Goal: Task Accomplishment & Management: Manage account settings

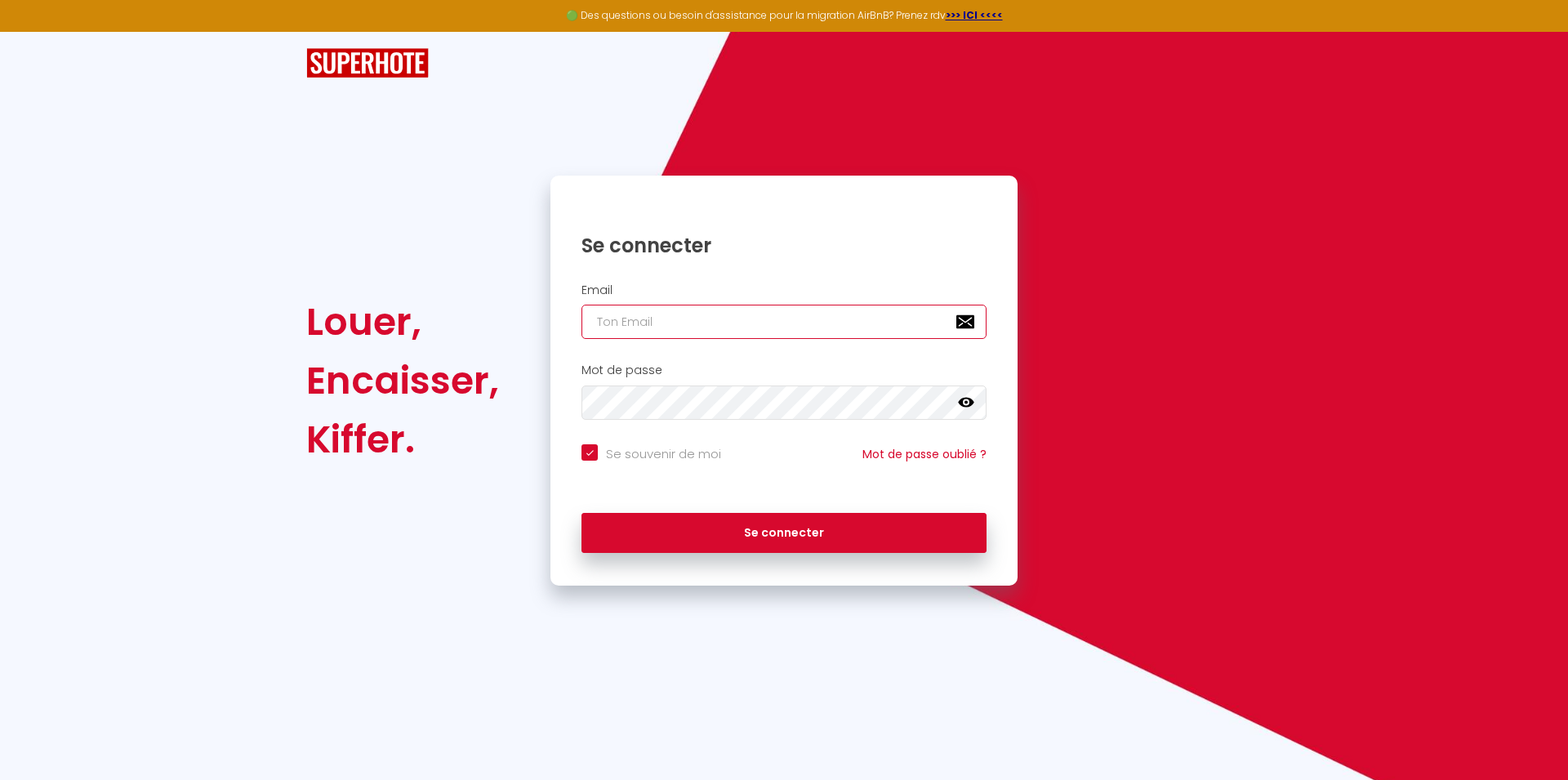
click at [657, 319] on input "email" at bounding box center [784, 321] width 405 height 34
type input "[PERSON_NAME][EMAIL_ADDRESS][DOMAIN_NAME]"
checkbox input "true"
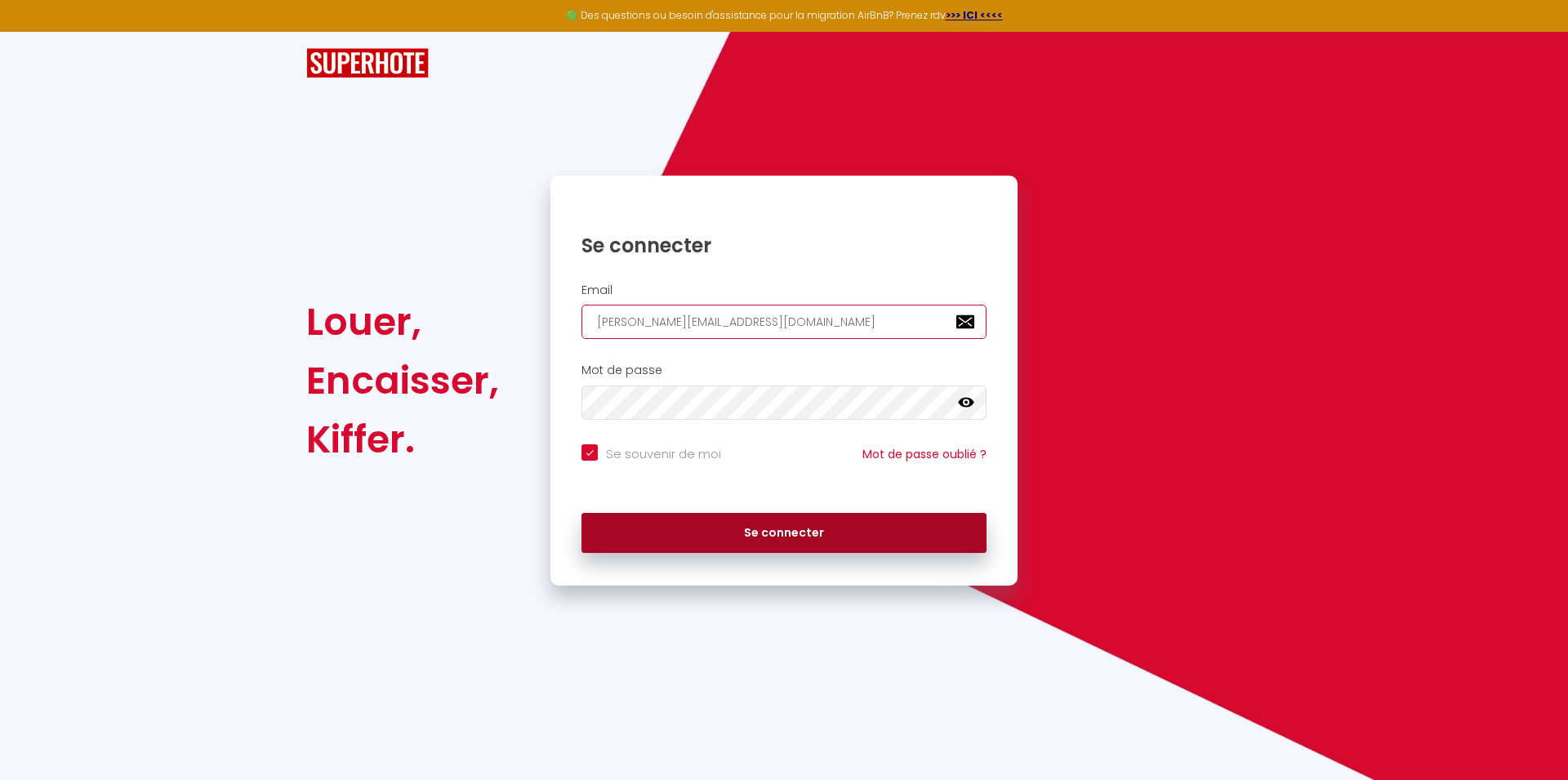
type input "[PERSON_NAME][EMAIL_ADDRESS][DOMAIN_NAME]"
click at [753, 532] on button "Se connecter" at bounding box center [784, 532] width 405 height 41
checkbox input "true"
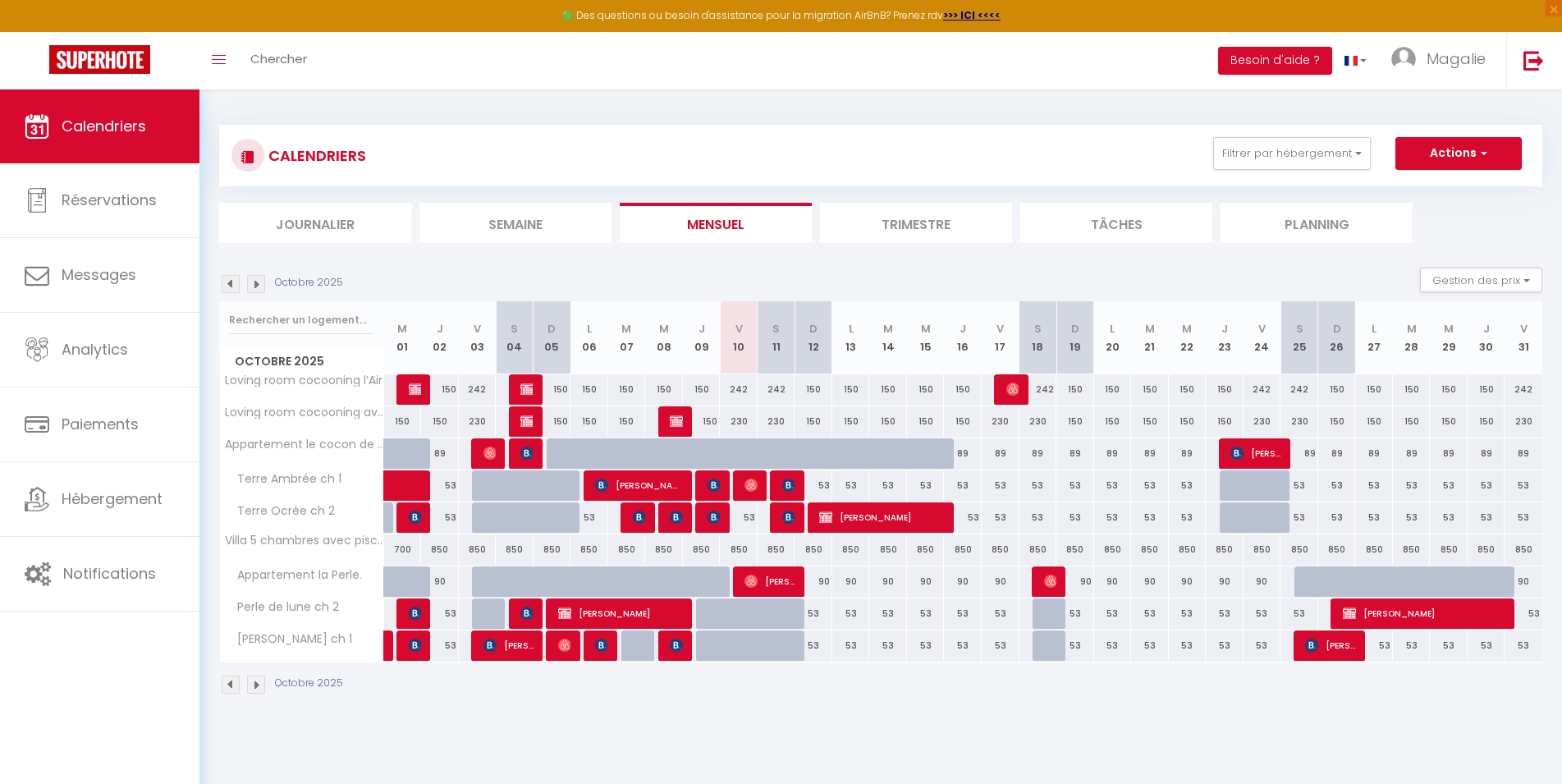
click at [227, 285] on img at bounding box center [230, 284] width 18 height 18
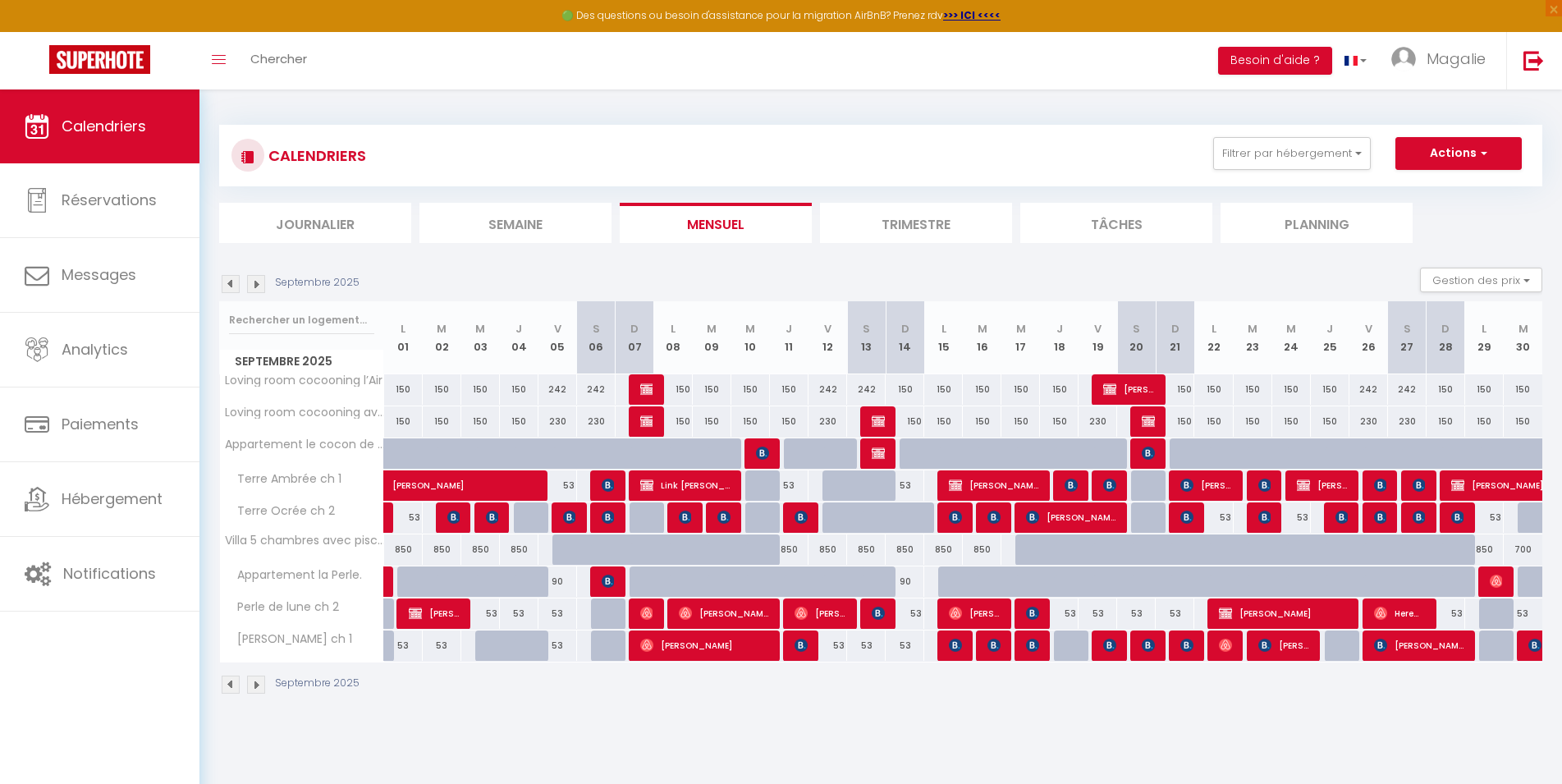
click at [227, 285] on img at bounding box center [230, 284] width 18 height 18
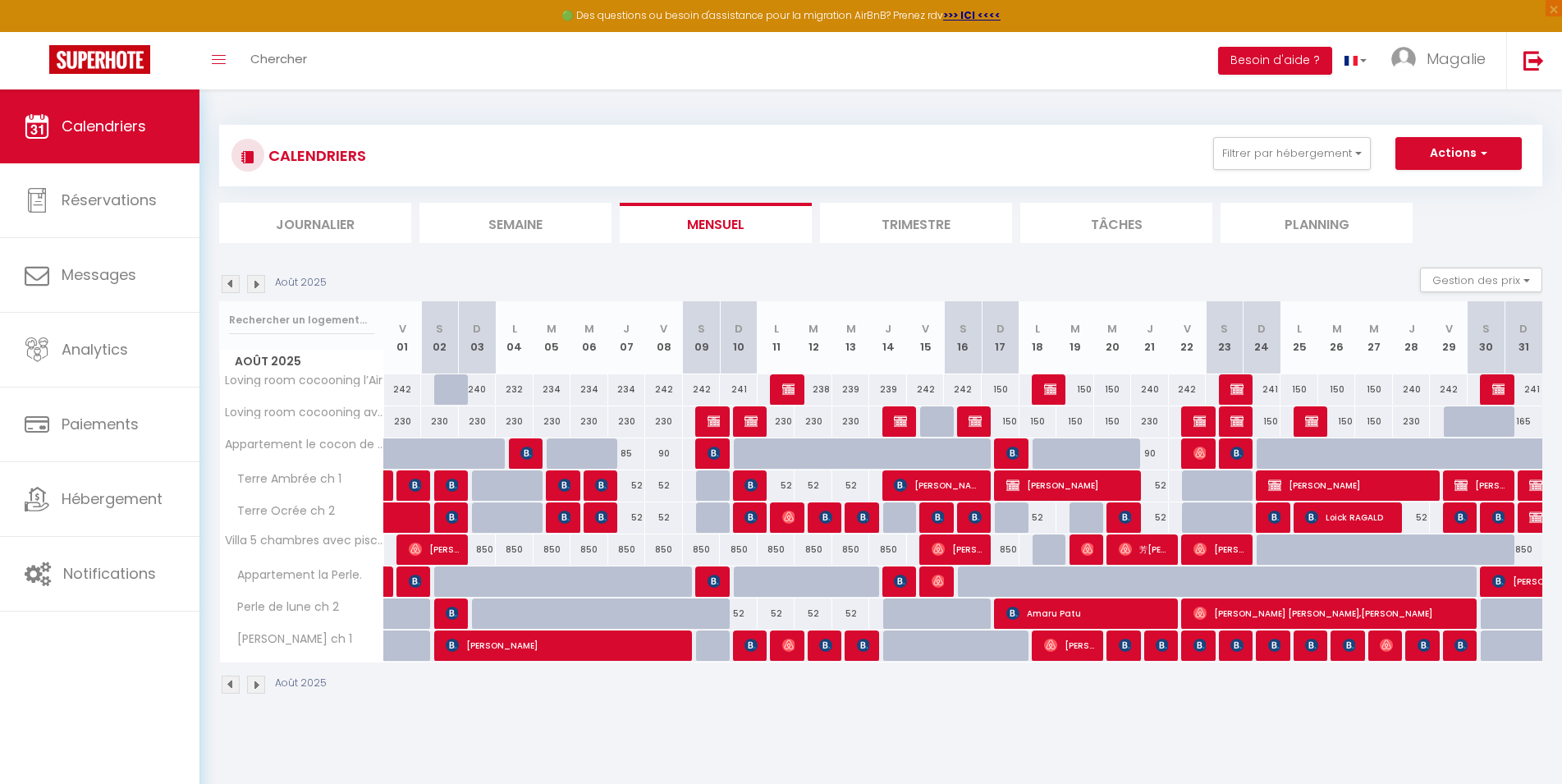
click at [227, 285] on img at bounding box center [230, 284] width 18 height 18
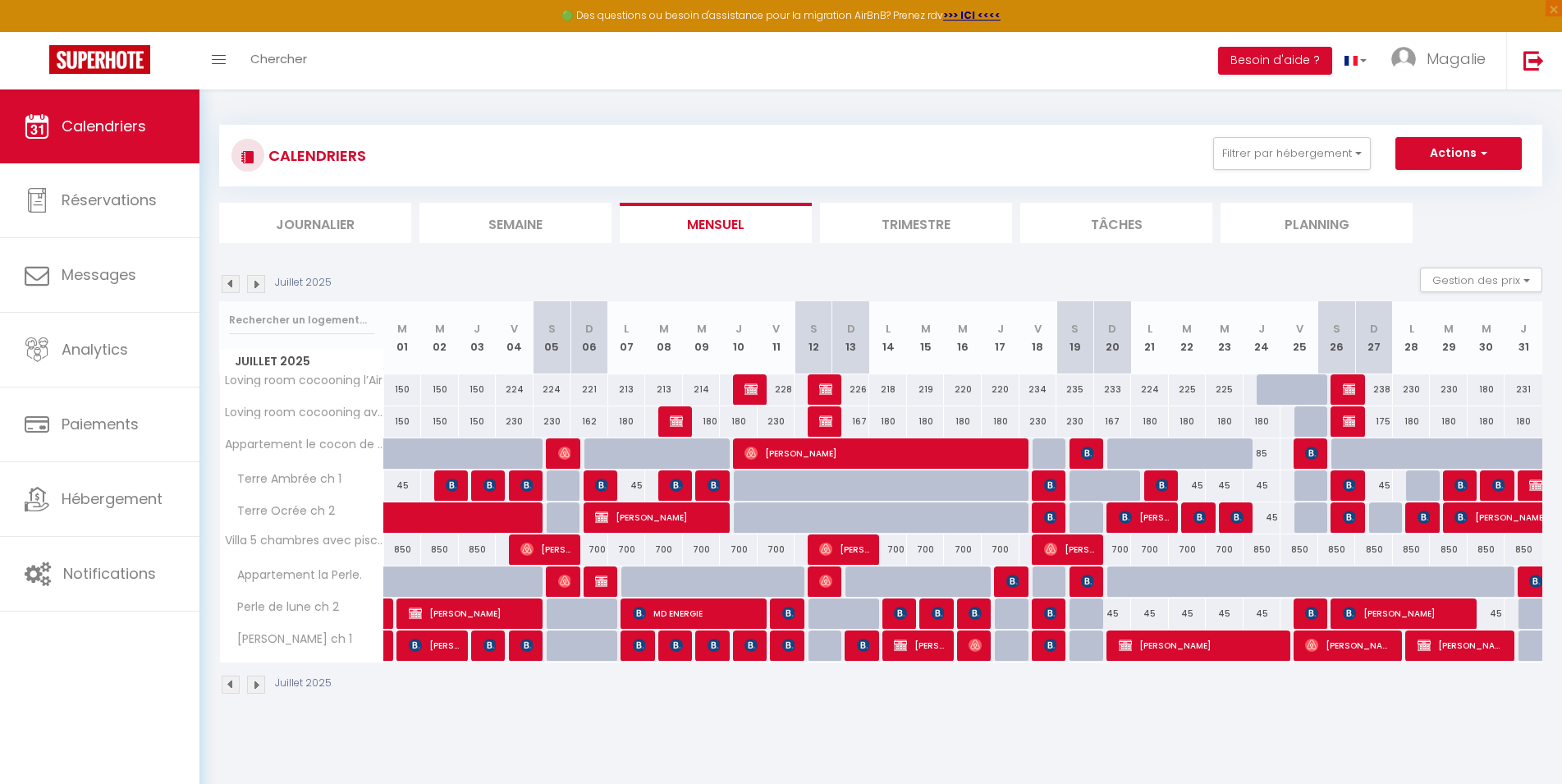
click at [227, 285] on img at bounding box center [230, 284] width 18 height 18
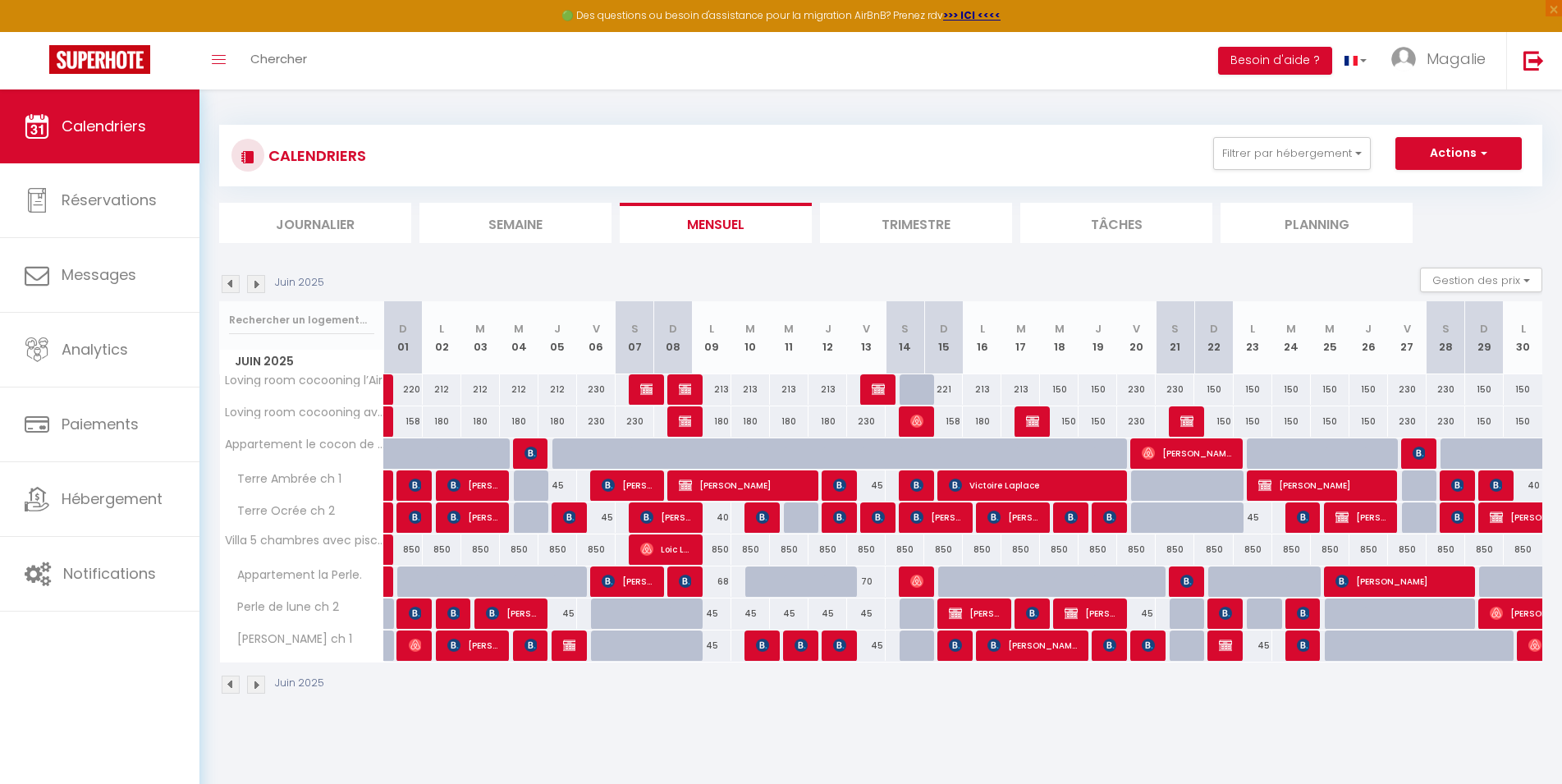
click at [655, 515] on span "[PERSON_NAME]" at bounding box center [666, 517] width 52 height 32
select select "OK"
select select "KO"
select select "0"
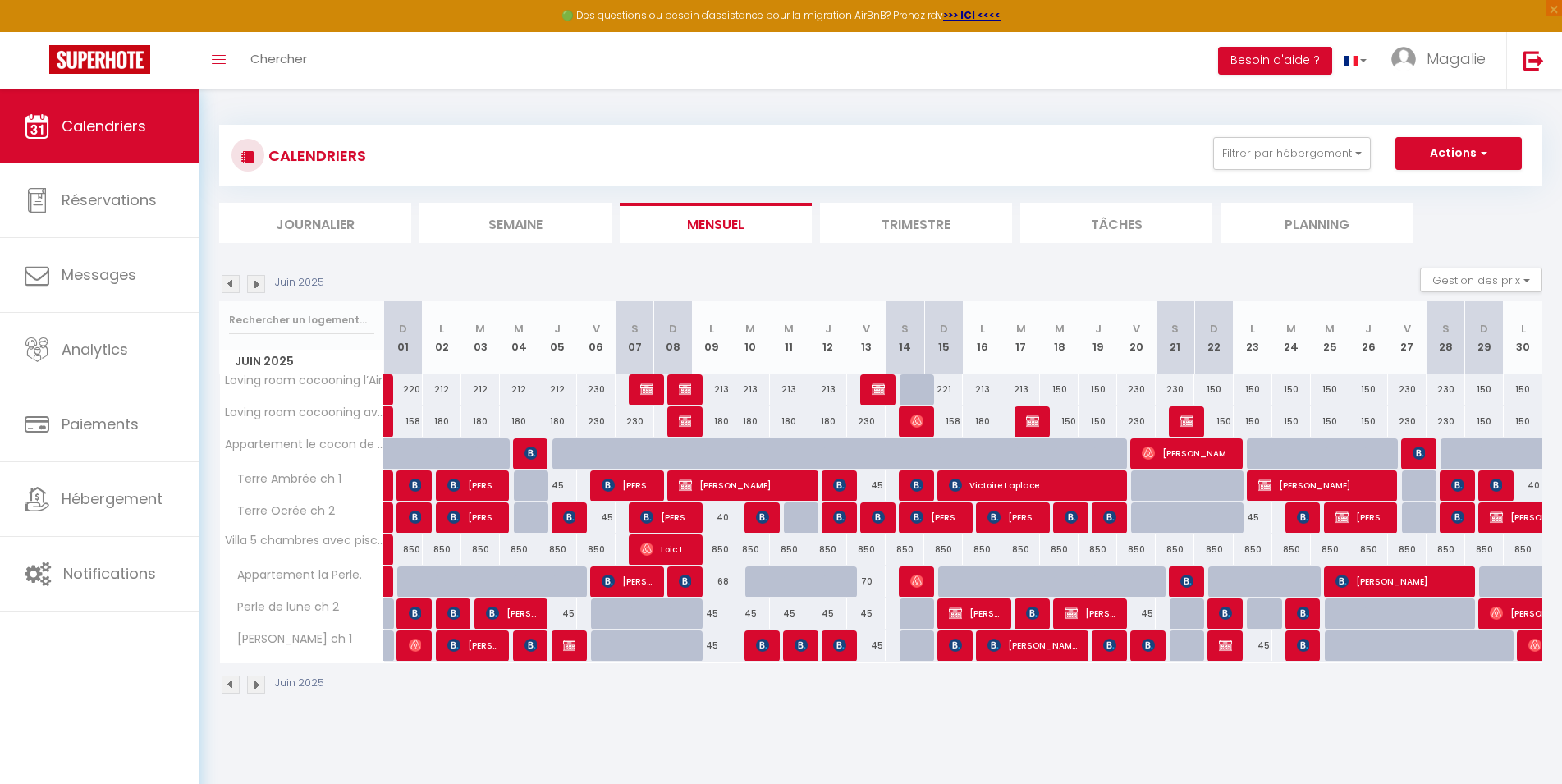
select select "1"
select select
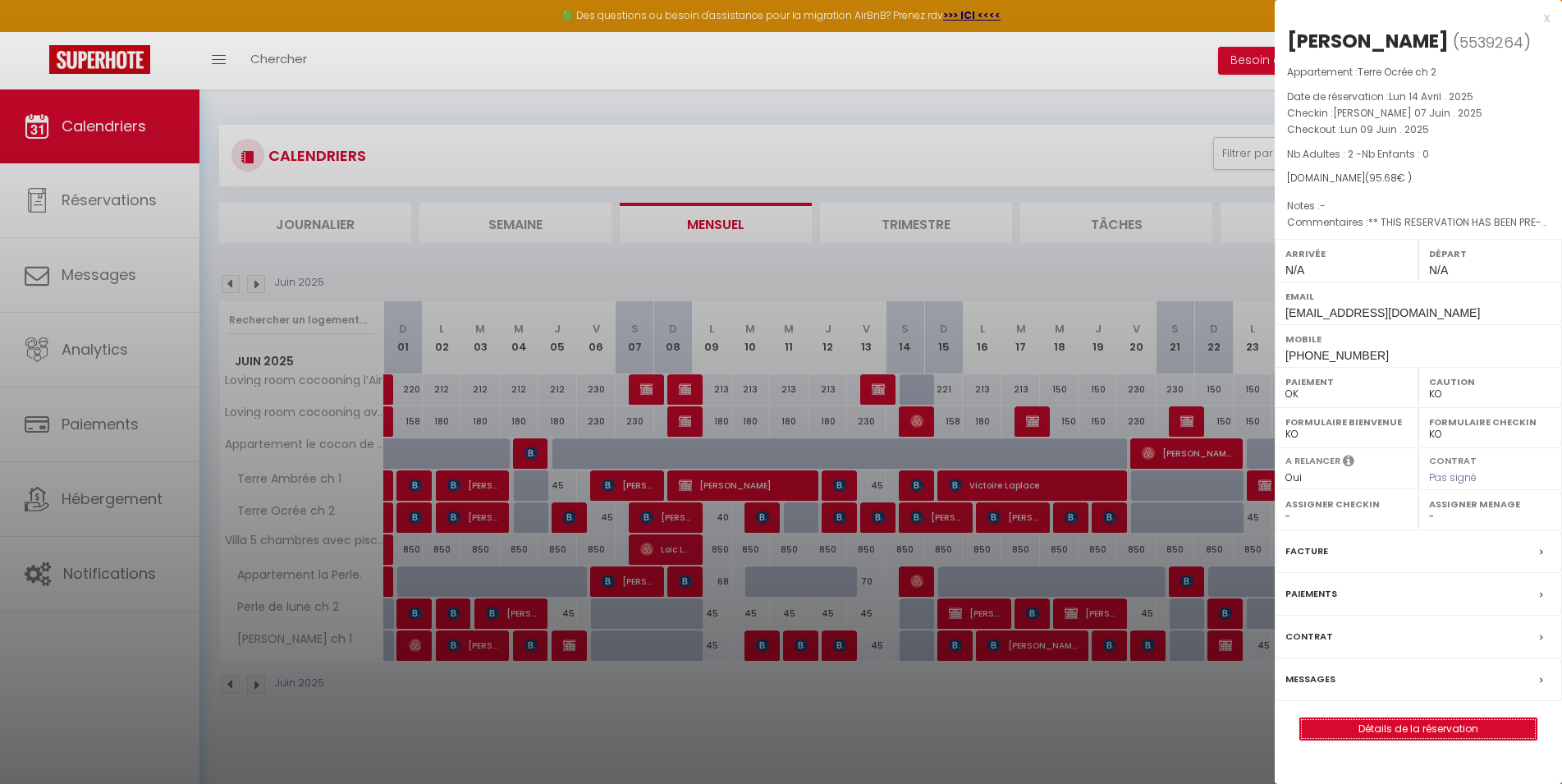
click at [1424, 739] on link "Détails de la réservation" at bounding box center [1418, 729] width 237 height 21
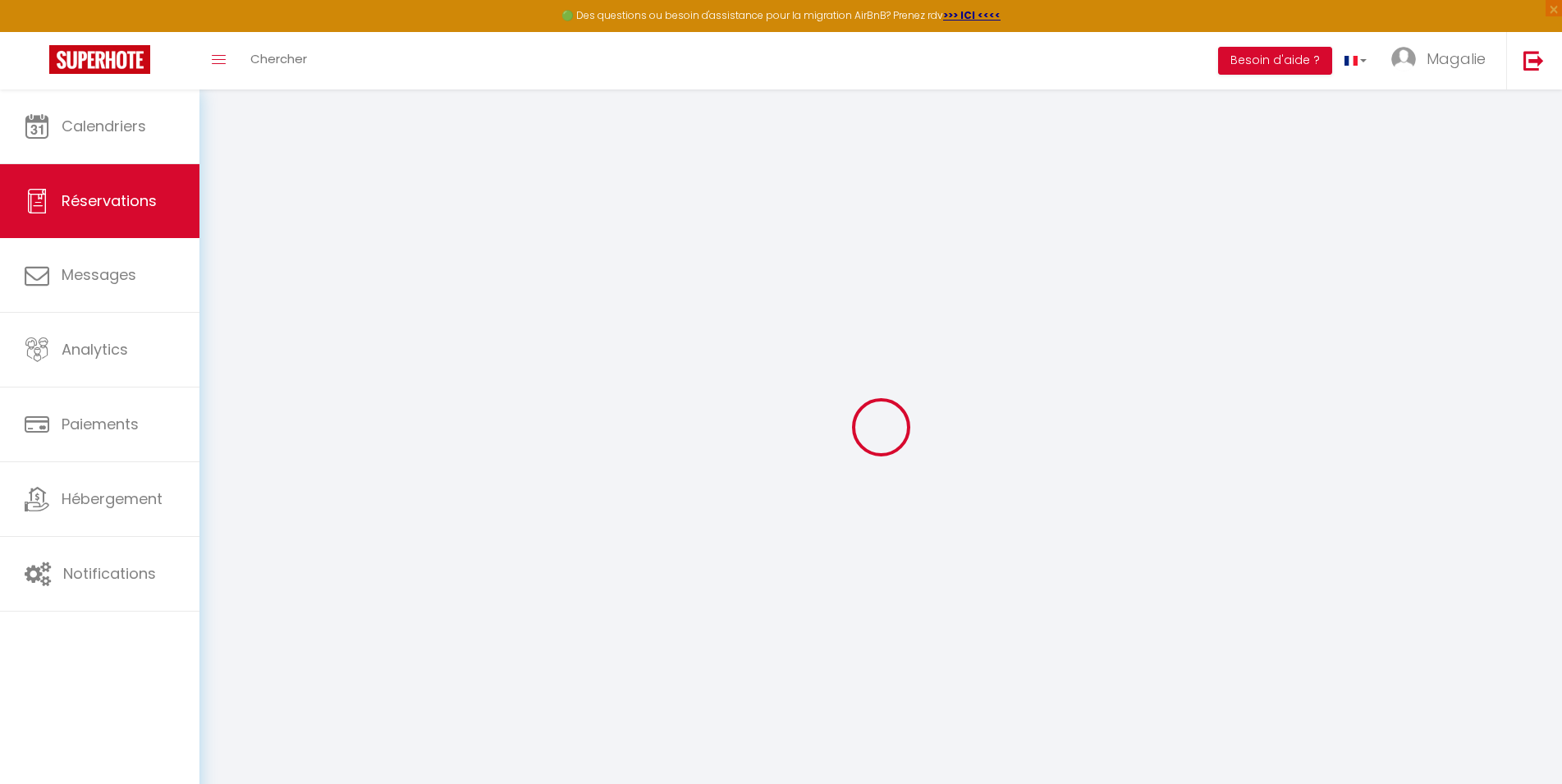
type input "EMMANUELLE"
type input "DELISSE"
type input "[EMAIL_ADDRESS][DOMAIN_NAME]"
type input "[PHONE_NUMBER]"
select select "FR"
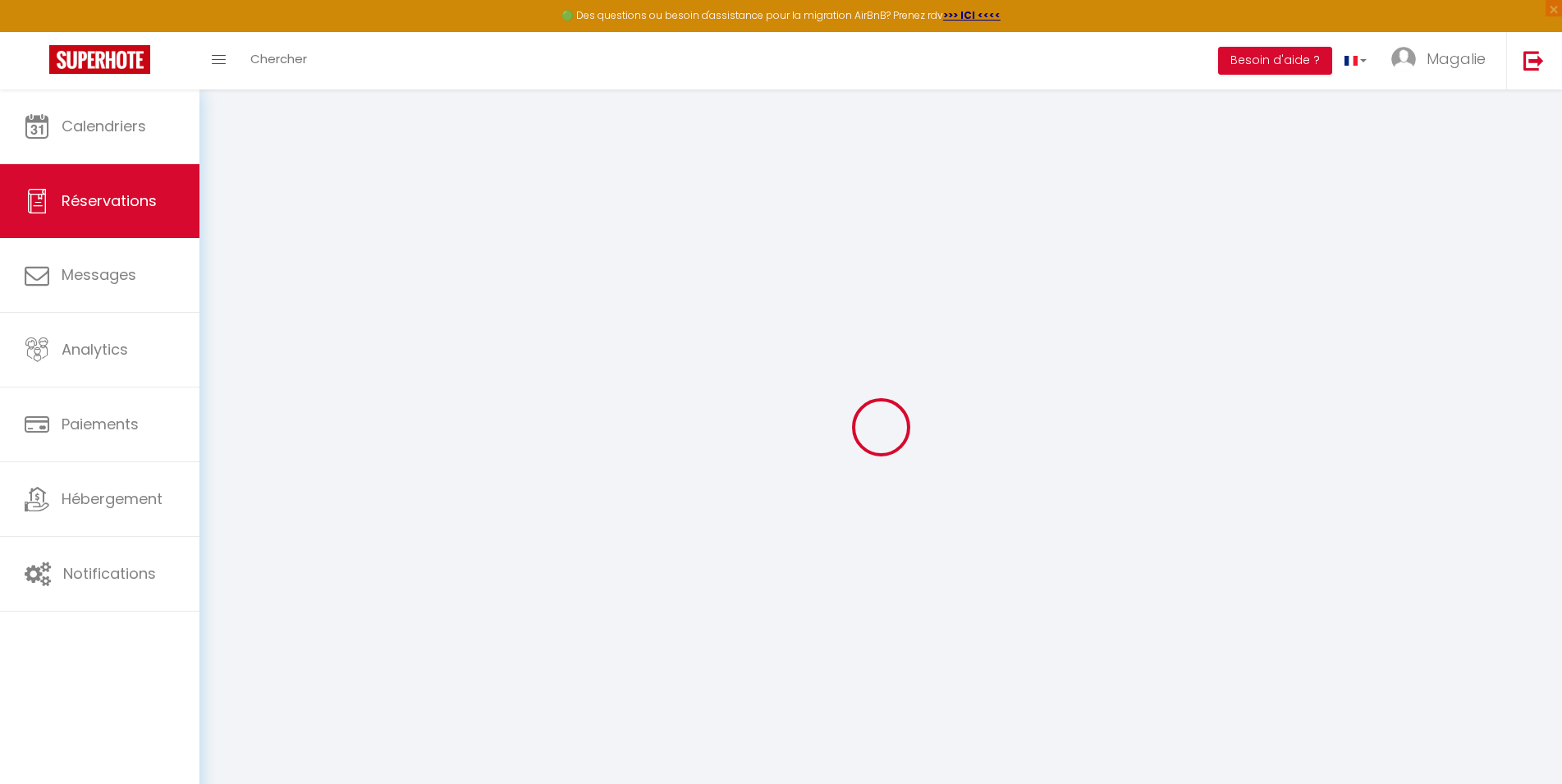
type input "13.74"
type input "1.34"
select select "59858"
select select "1"
select select
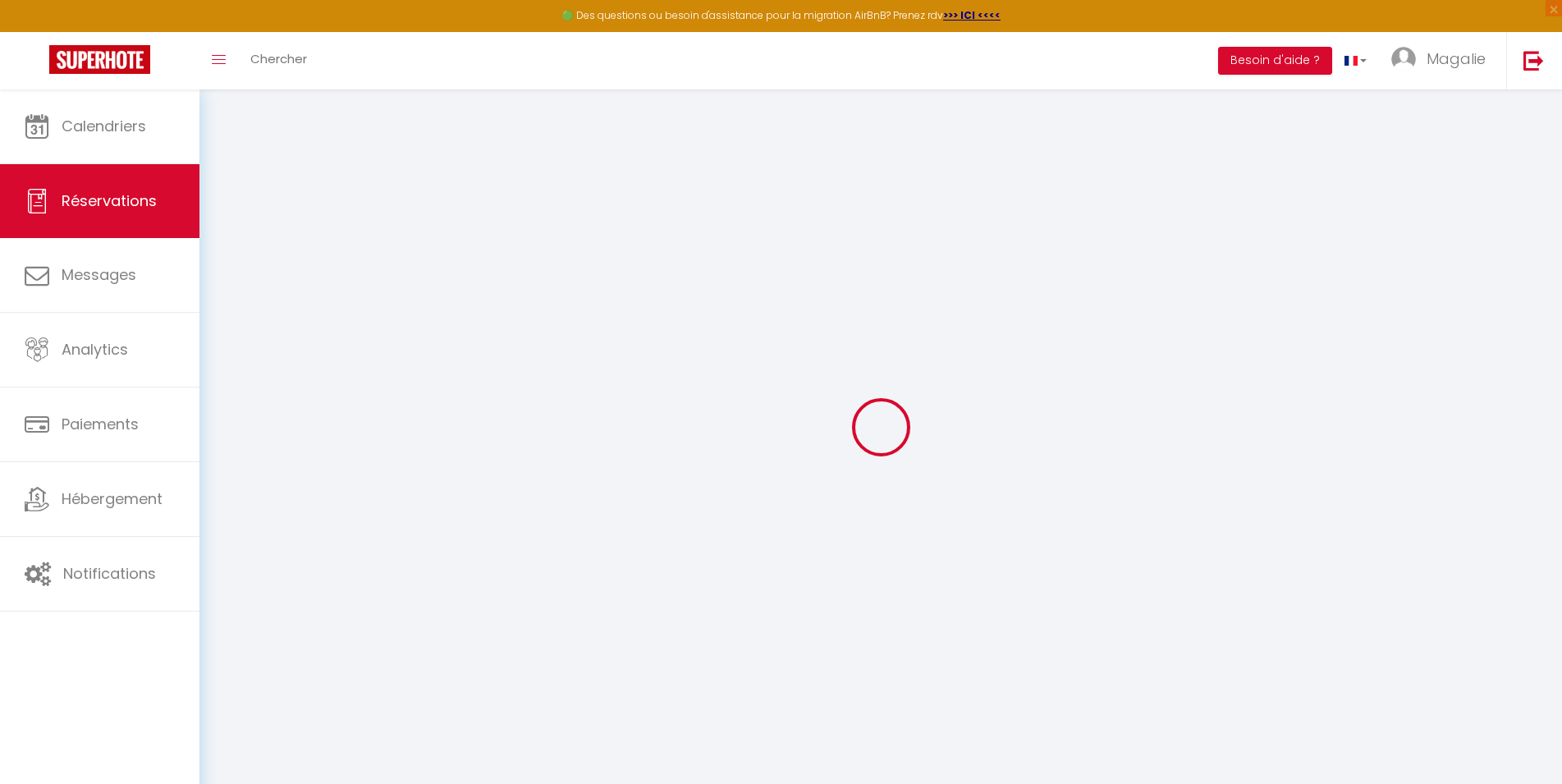
select select
type input "2"
select select "12"
select select
type input "81.6"
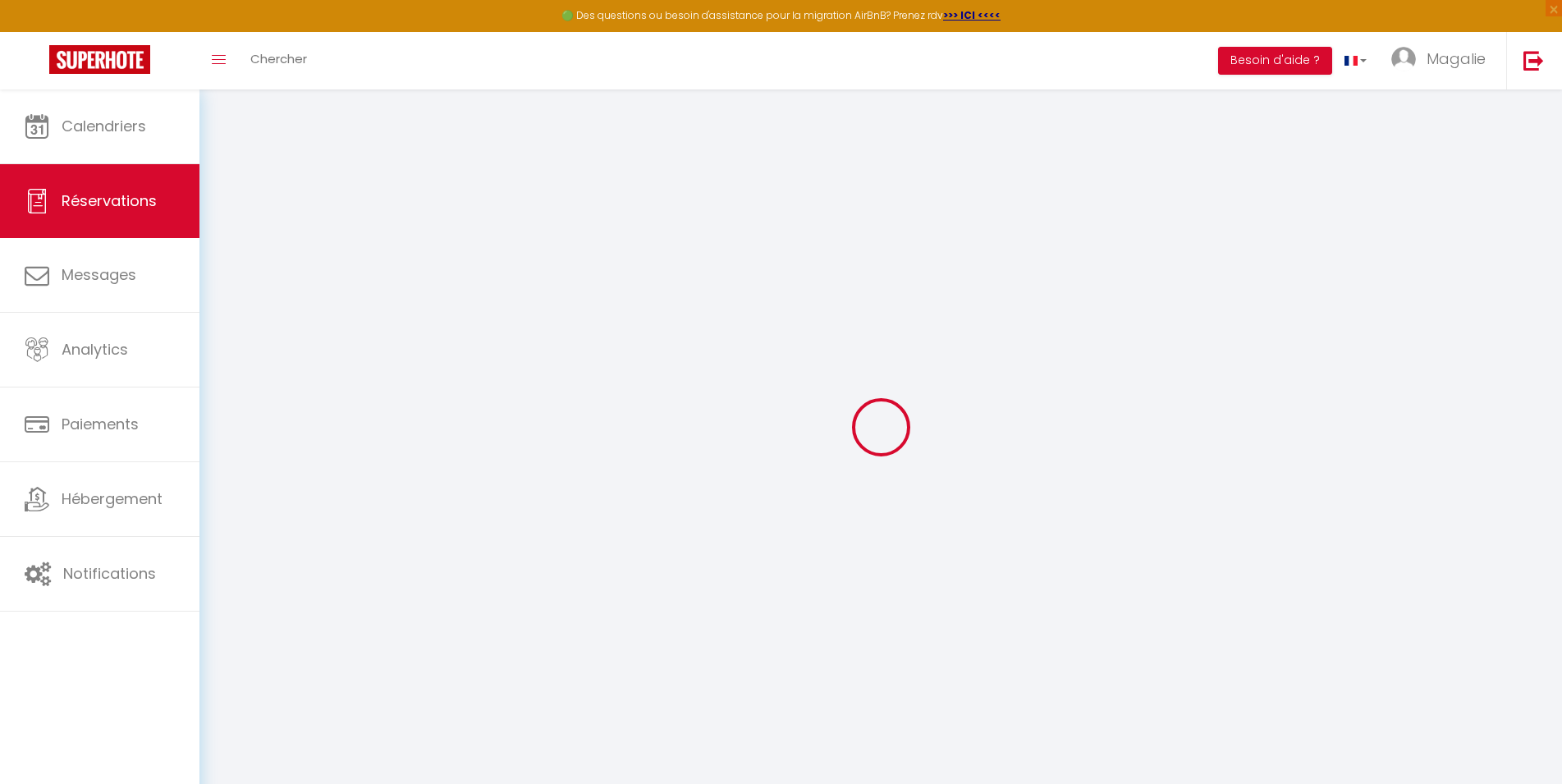
checkbox input "false"
type input "0"
select select "2"
type input "0"
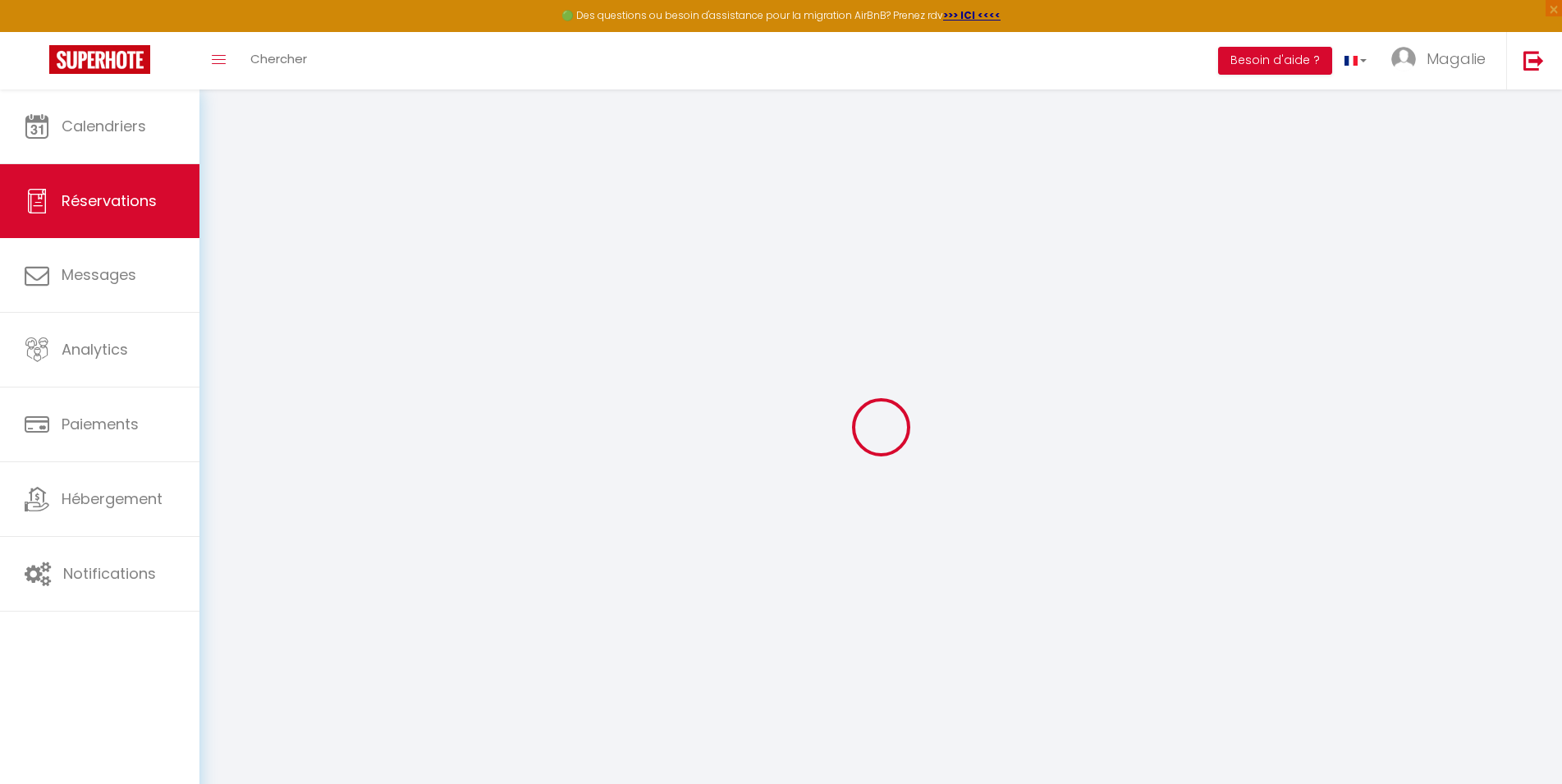
type input "0"
select select
select select "14"
checkbox input "false"
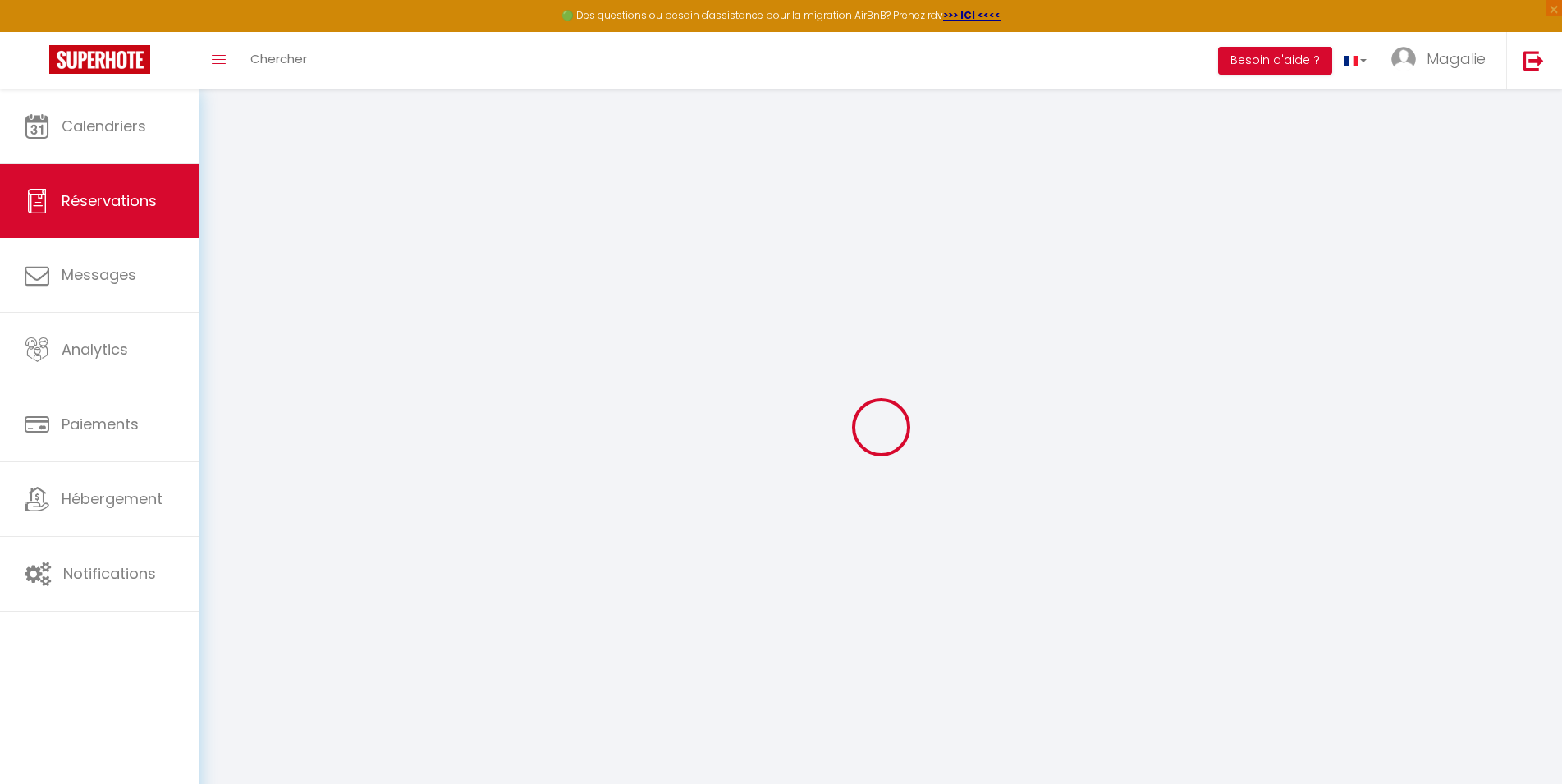
select select
checkbox input "false"
select select
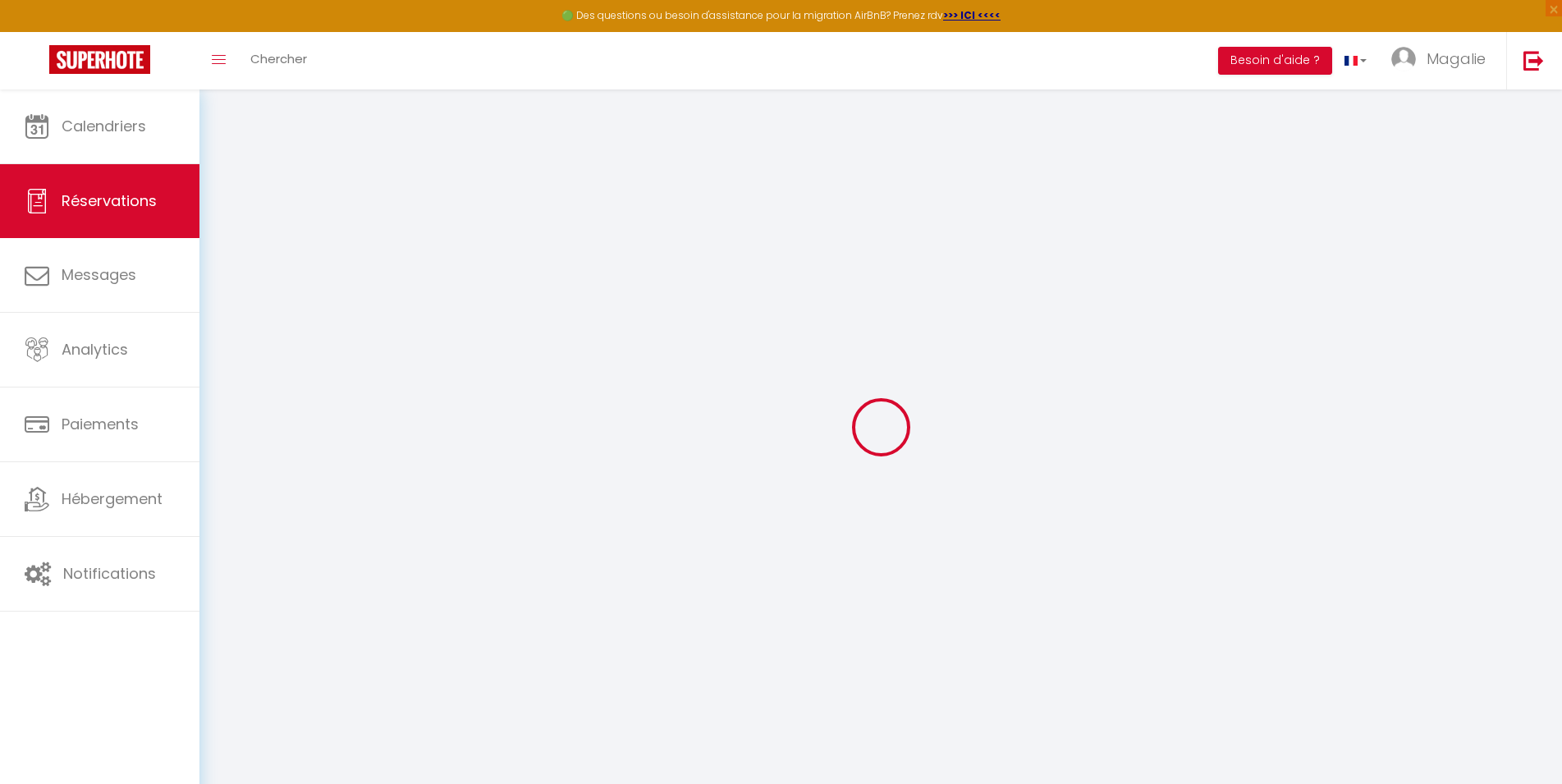
checkbox input "false"
select select
checkbox input "false"
type textarea "** THIS RESERVATION HAS BEEN PRE-PAID ** BOOKING NOTE : Payment charge is EUR 1…"
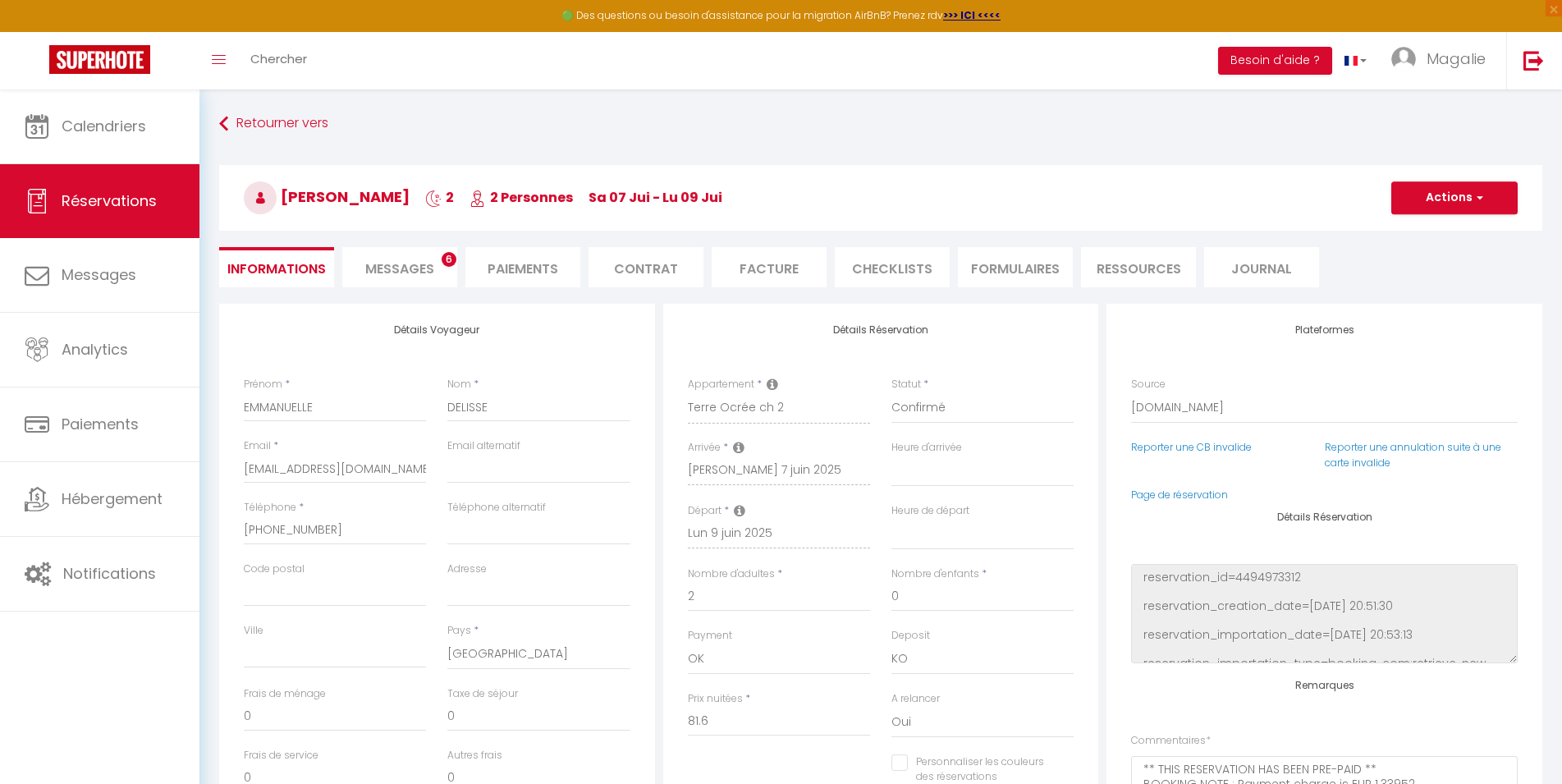
type input "10"
type input "4.08"
select select
checkbox input "false"
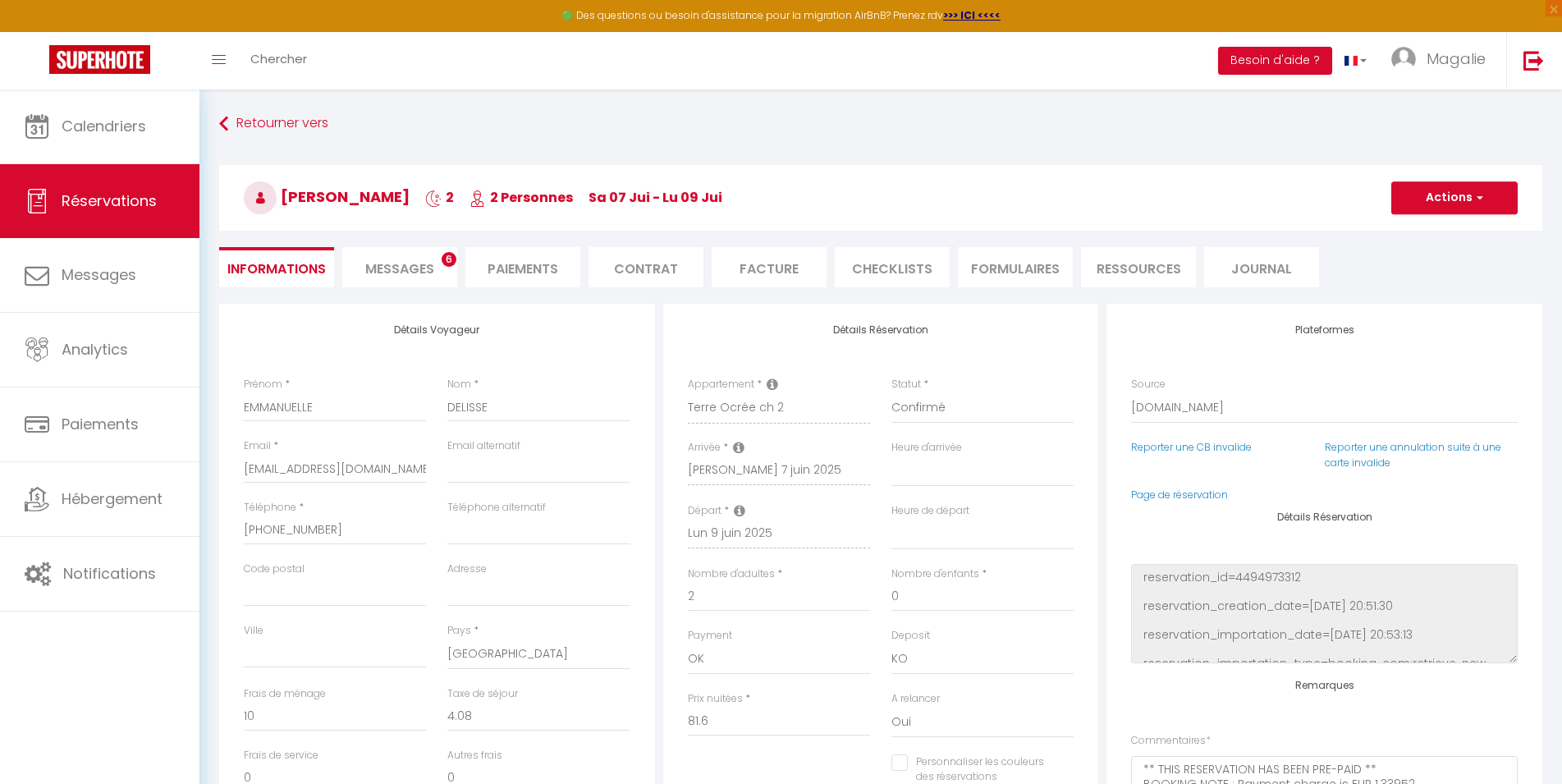
select select
click at [771, 273] on li "Facture" at bounding box center [768, 267] width 115 height 40
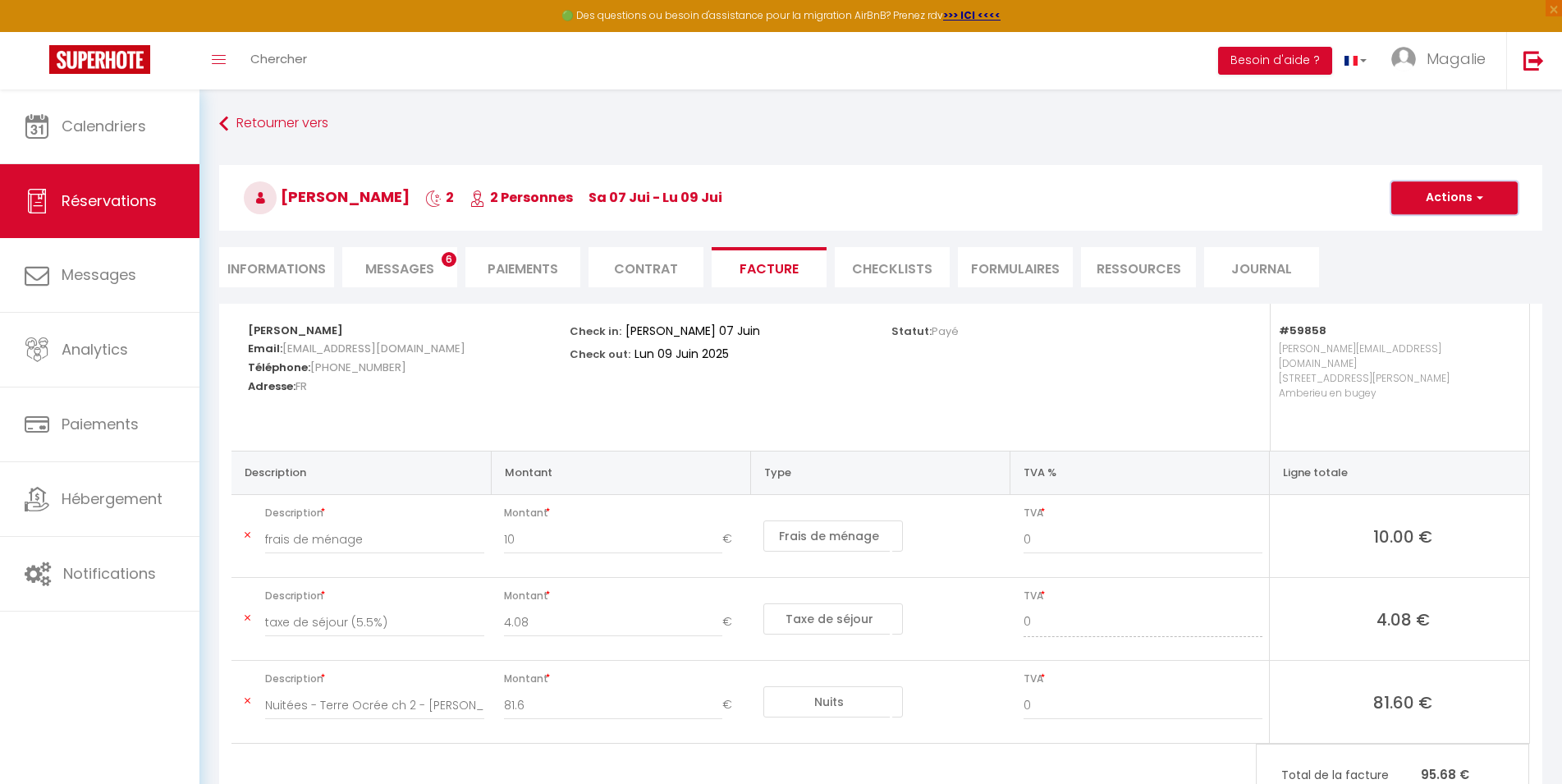
click at [1474, 204] on span "button" at bounding box center [1477, 197] width 10 height 15
click at [1429, 277] on link "Envoyer la facture" at bounding box center [1441, 277] width 138 height 21
type input "[EMAIL_ADDRESS][DOMAIN_NAME]"
select select "fr"
type input "Votre facture 5539264 - Terre Ocrée ch 2"
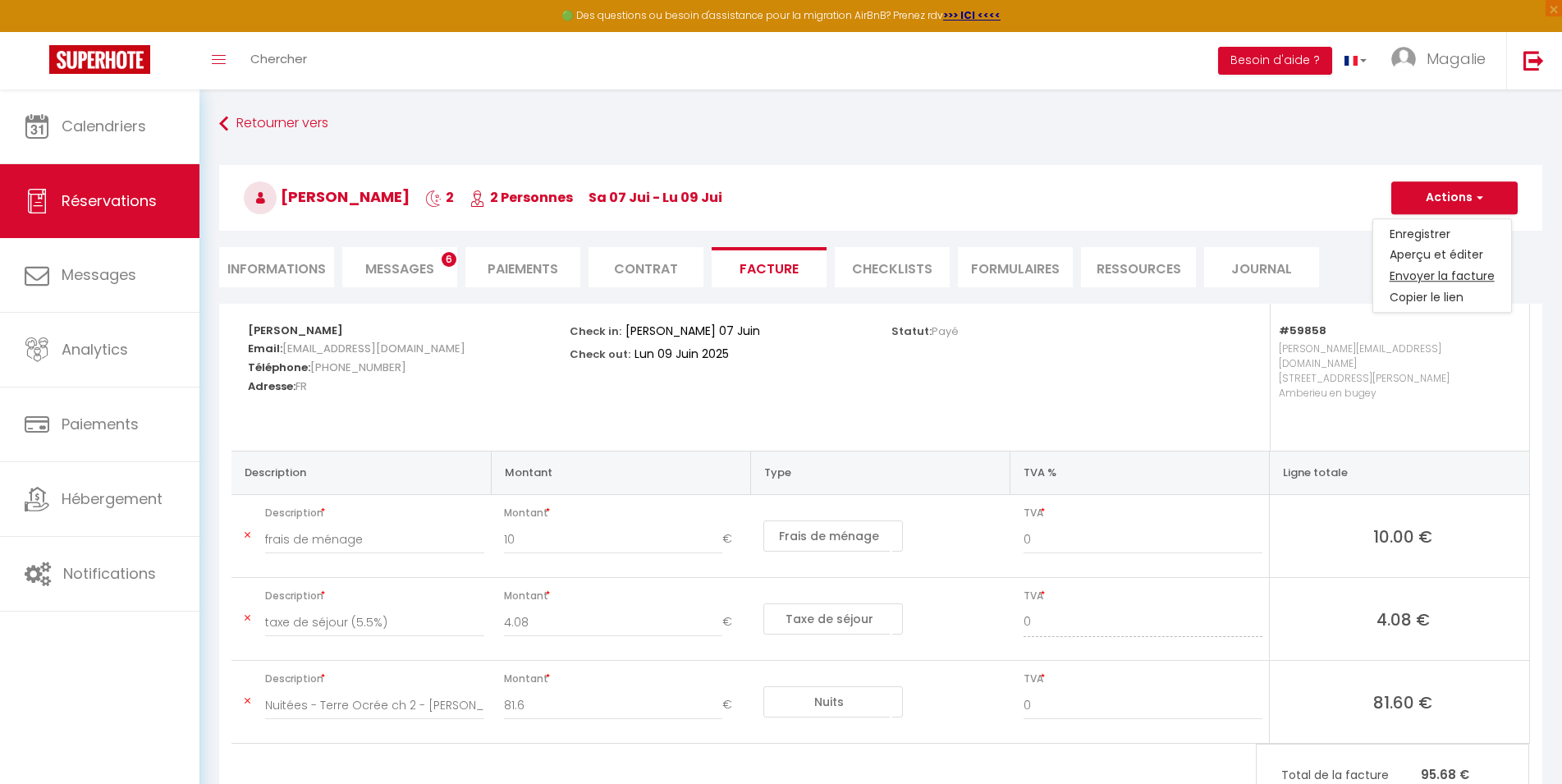
type textarea "Bonjour, Voici le lien pour télécharger votre facture : [URL][DOMAIN_NAME] Déta…"
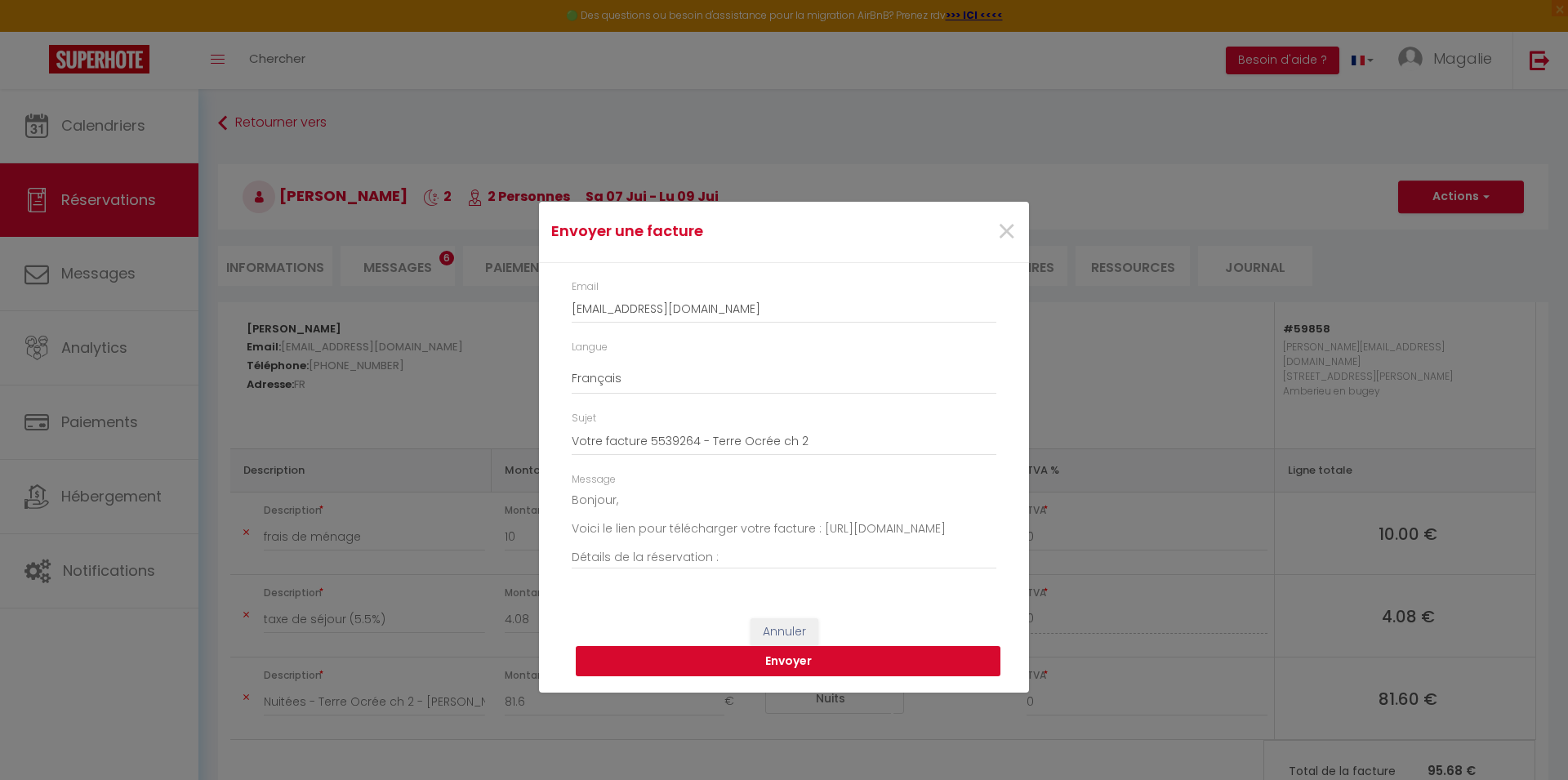
click at [846, 661] on button "Envoyer" at bounding box center [787, 661] width 424 height 31
